Goal: Answer question/provide support

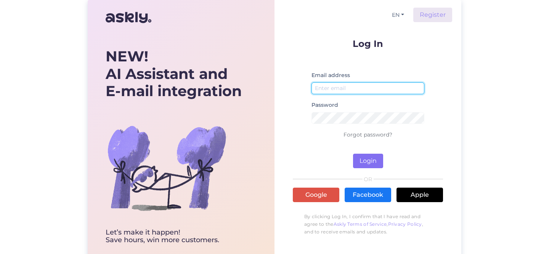
type input "[EMAIL_ADDRESS][DOMAIN_NAME]"
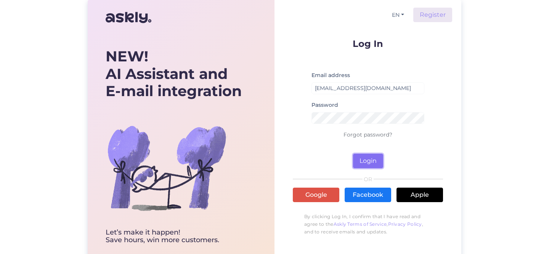
click at [373, 164] on button "Login" at bounding box center [368, 161] width 30 height 14
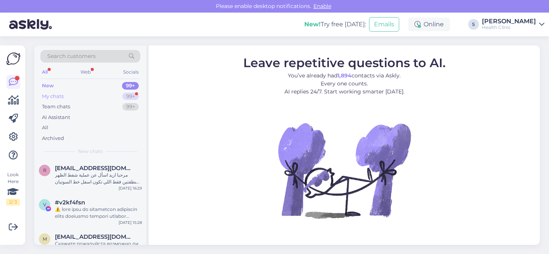
click at [55, 97] on div "My chats" at bounding box center [53, 97] width 22 height 8
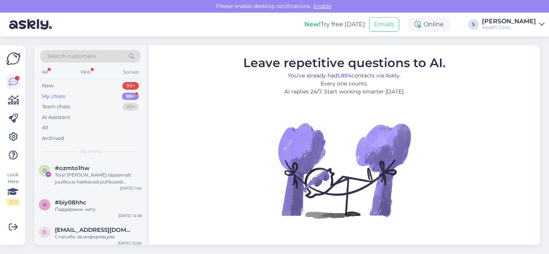
click at [519, 23] on div "[PERSON_NAME]" at bounding box center [509, 21] width 54 height 6
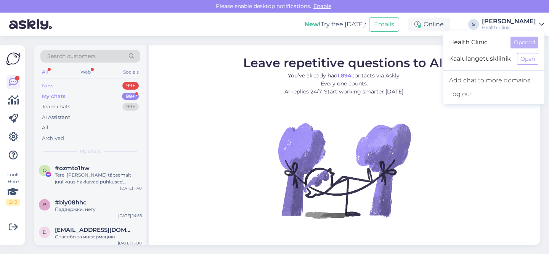
click at [58, 86] on div "New 99+" at bounding box center [90, 85] width 100 height 11
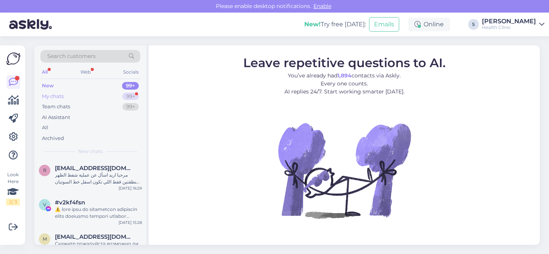
drag, startPoint x: 63, startPoint y: 98, endPoint x: 63, endPoint y: 102, distance: 4.2
click at [63, 98] on div "My chats" at bounding box center [53, 97] width 22 height 8
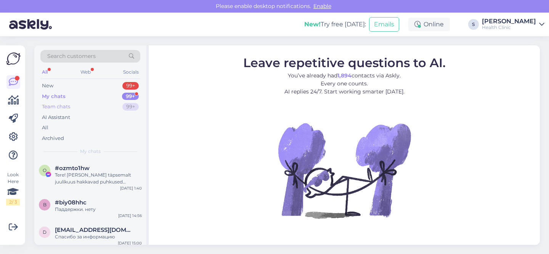
click at [64, 106] on div "Team chats" at bounding box center [56, 107] width 28 height 8
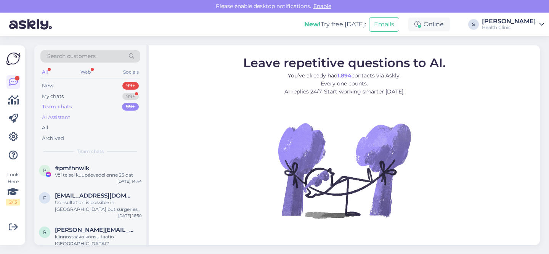
click at [64, 115] on div "AI Assistant" at bounding box center [56, 118] width 28 height 8
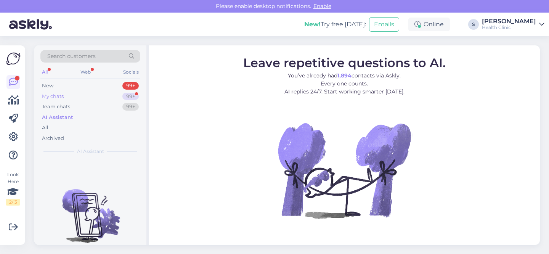
click at [64, 100] on div "My chats 99+" at bounding box center [90, 96] width 100 height 11
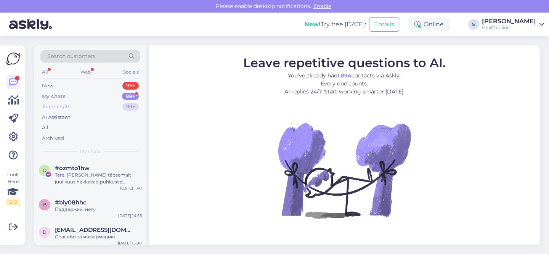
click at [64, 105] on div "Team chats" at bounding box center [56, 107] width 28 height 8
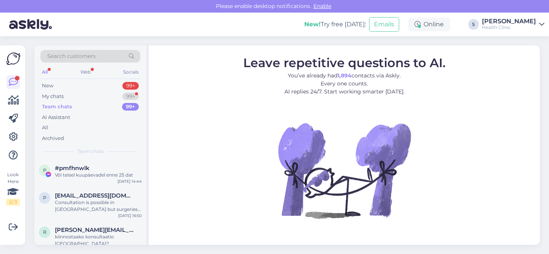
click at [544, 24] on icon at bounding box center [541, 24] width 5 height 6
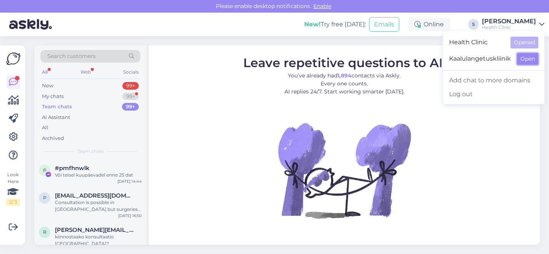
click at [519, 57] on button "Open" at bounding box center [527, 59] width 21 height 12
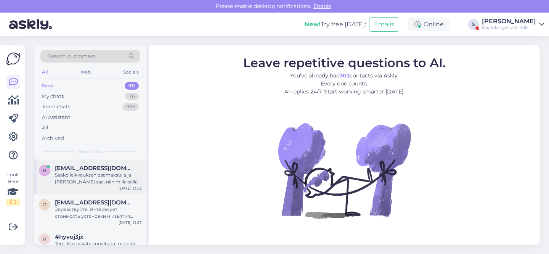
click at [62, 179] on div "Saako leikkauksen osamaksulla ja [PERSON_NAME] saa, niin millaisella kuukausima…" at bounding box center [98, 179] width 87 height 14
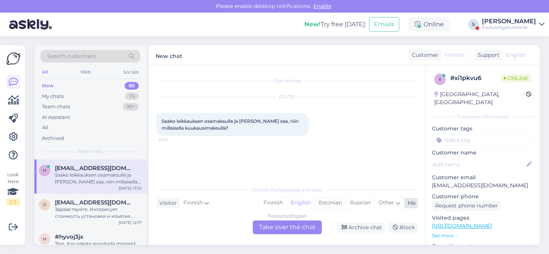
click at [324, 205] on div "Estonian" at bounding box center [329, 202] width 31 height 11
click at [287, 228] on div "Finnish to Estonian Take over the chat" at bounding box center [287, 227] width 69 height 14
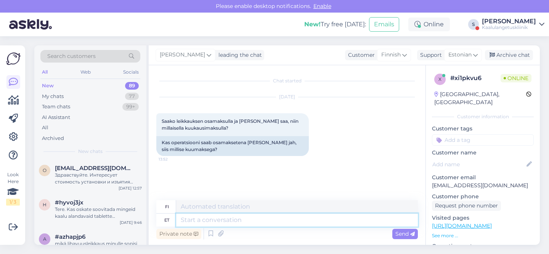
click at [235, 223] on textarea at bounding box center [297, 219] width 242 height 13
type textarea "osamaksu"
type textarea "erä"
type textarea "osamaksu partner o"
type textarea "avustajakumppani"
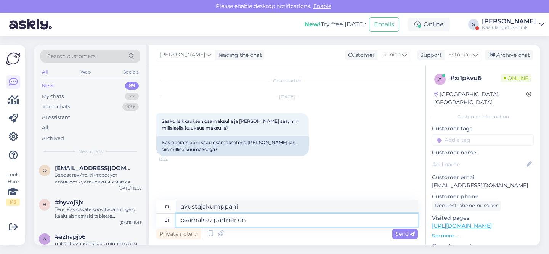
type textarea "osamaksu partner on m"
type textarea "lahjoituskumppani on"
type textarea "osamaksu partner on meil Me"
type textarea "meillä on lahjoituskumppani"
type textarea "osamaksu partner on meil Medicredit."
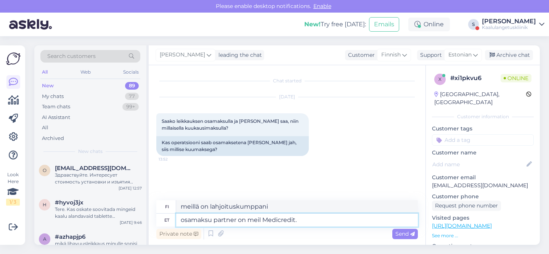
type textarea "Yhteistyökumppanimme on Medicredit."
type textarea "osamaksu partner on meil Medicredit"
type textarea "Yhteistyökumppanimme on Medicredit"
type textarea "osamaksu partner on meil Medicredit -"
type textarea "Yhteistyökumppanimme on Medicredit."
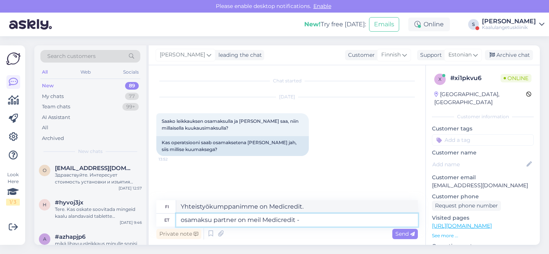
paste textarea "[URL][DOMAIN_NAME]"
type textarea "osamaksu partner on meil Medicredit - [URL][DOMAIN_NAME]"
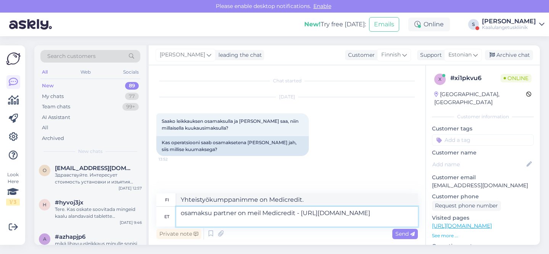
type textarea "Yhteistyökumppanimme on Medicredit - [URL][DOMAIN_NAME]"
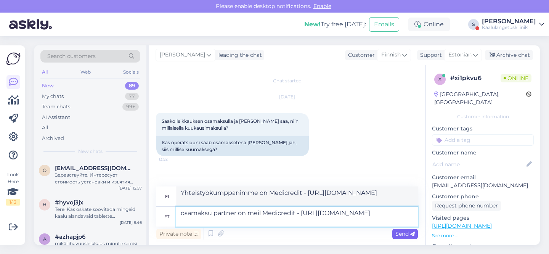
type textarea "osamaksu partner on meil Medicredit - [URL][DOMAIN_NAME]"
click at [407, 233] on span "Send" at bounding box center [404, 233] width 19 height 7
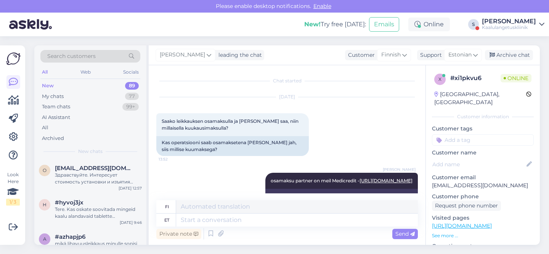
scroll to position [30, 0]
